Goal: Contribute content

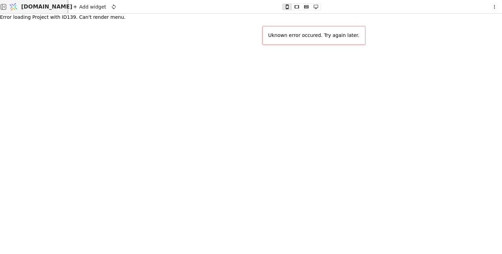
click at [36, 5] on span "[DOMAIN_NAME]" at bounding box center [46, 7] width 51 height 8
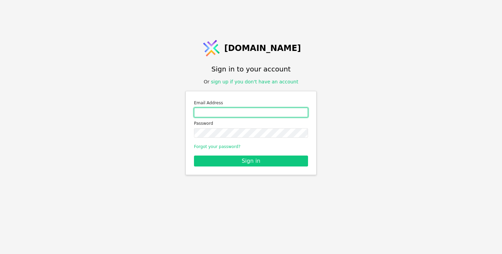
type input "roman.svystun@gmail.com"
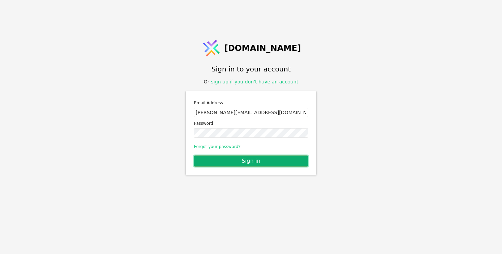
click at [238, 159] on button "Sign in" at bounding box center [251, 160] width 114 height 11
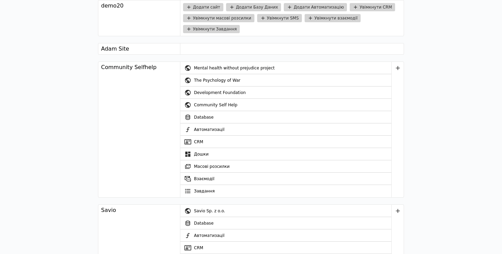
scroll to position [1209, 0]
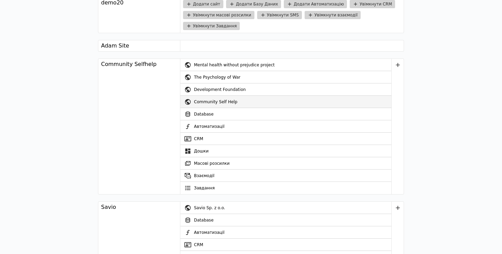
click at [215, 102] on div "Community Self Help" at bounding box center [292, 102] width 197 height 12
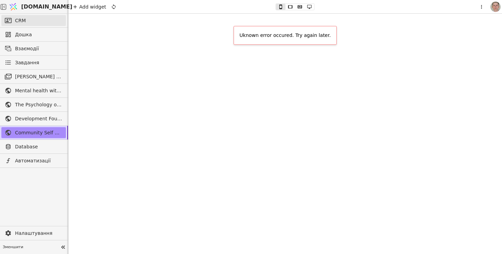
click at [40, 20] on link "CRM" at bounding box center [33, 20] width 65 height 11
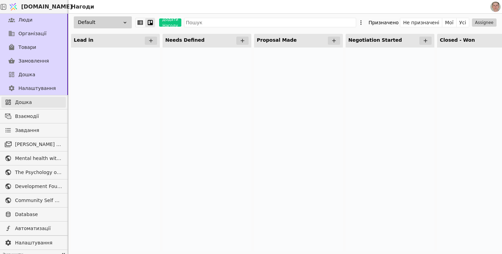
scroll to position [47, 0]
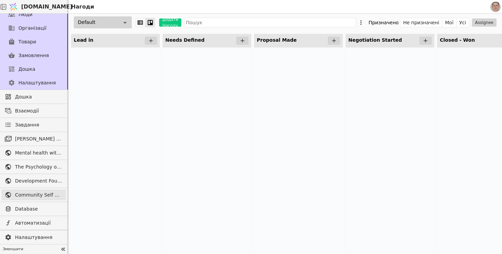
click at [33, 193] on span "Community Self Help" at bounding box center [38, 194] width 47 height 7
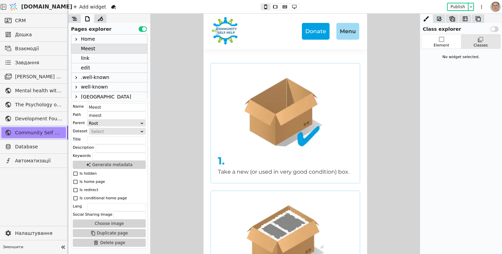
click at [102, 58] on div "link" at bounding box center [109, 59] width 76 height 10
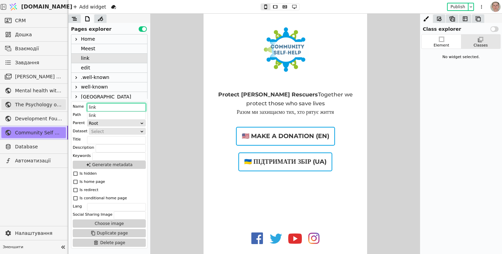
drag, startPoint x: 115, startPoint y: 107, endPoint x: 61, endPoint y: 105, distance: 53.3
click at [61, 105] on div "CRM Дошка Взаємодії Завдання [PERSON_NAME] розсилки Mental health without preju…" at bounding box center [251, 134] width 502 height 240
paste input "Community Self-Help | Support Ukraine’s Rescuers UA: Community Self-Help | Зроб…"
drag, startPoint x: 96, startPoint y: 107, endPoint x: 54, endPoint y: 107, distance: 42.3
click at [54, 107] on div "CRM Дошка Взаємодії Завдання [PERSON_NAME] розсилки Mental health without preju…" at bounding box center [251, 134] width 502 height 240
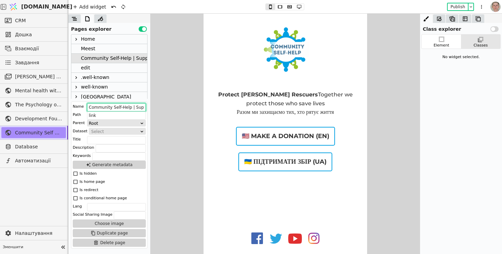
click at [101, 105] on input "Community Self-Help | Support Ukraine’s Rescuers UA: Community Self-Help | Зроб…" at bounding box center [116, 107] width 59 height 8
type input "Support Ukraine’s Rescuers | Зробити внесок для рятівників"
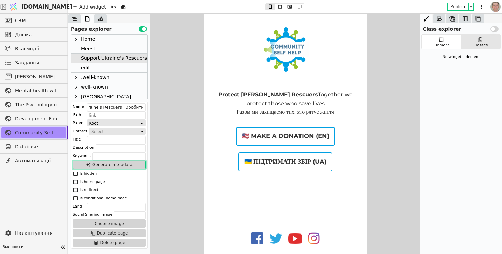
scroll to position [0, 0]
click at [106, 162] on button "Generate metadata" at bounding box center [109, 164] width 73 height 8
click at [457, 7] on button "Publish" at bounding box center [458, 6] width 20 height 7
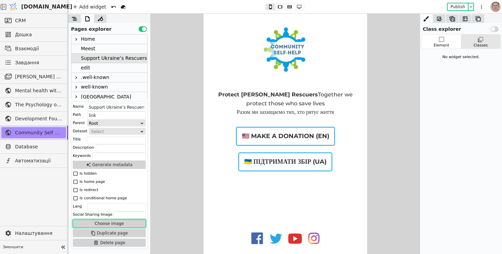
click at [123, 224] on button "Choose image" at bounding box center [109, 223] width 73 height 8
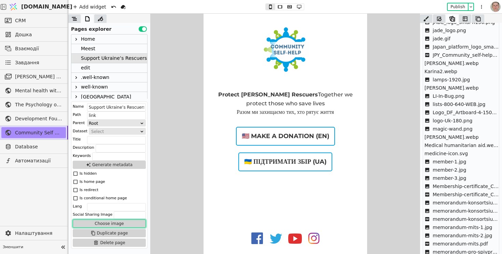
scroll to position [776, 0]
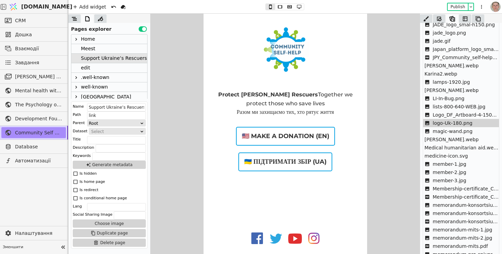
click at [462, 122] on span "logo-Uk-180.png" at bounding box center [453, 122] width 40 height 7
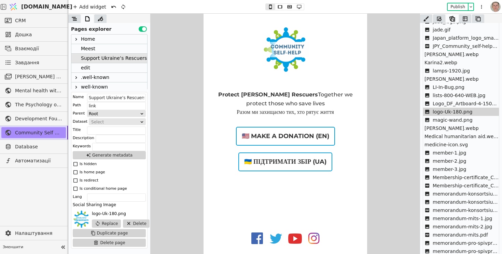
scroll to position [765, 0]
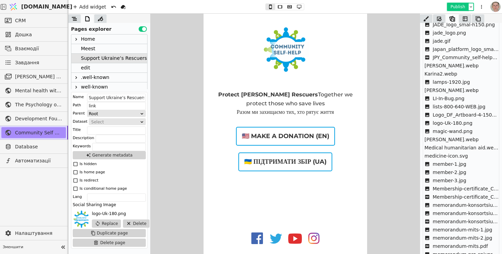
click at [456, 5] on button "Publish" at bounding box center [458, 6] width 20 height 7
